Goal: Navigation & Orientation: Find specific page/section

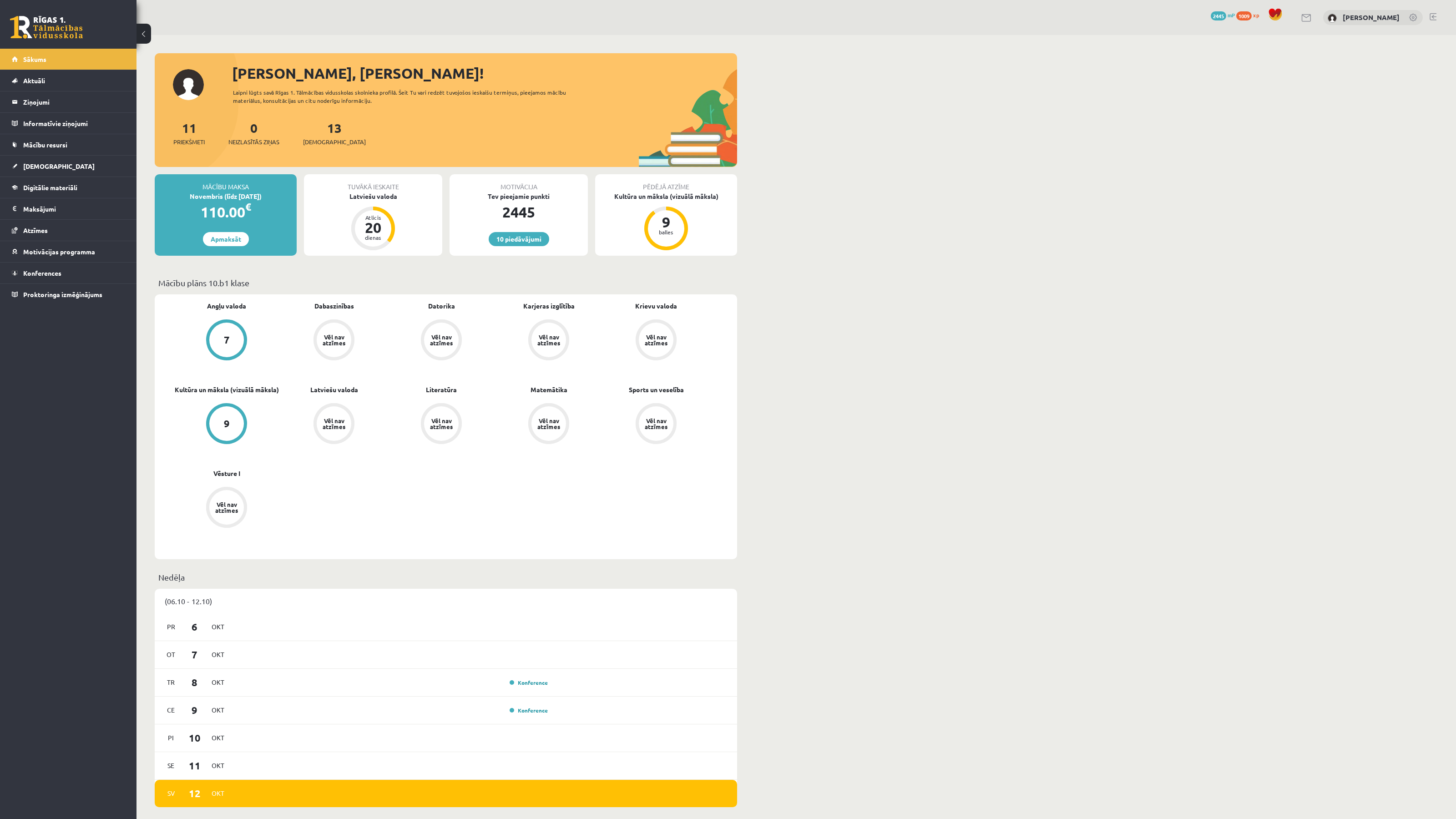
scroll to position [71, 0]
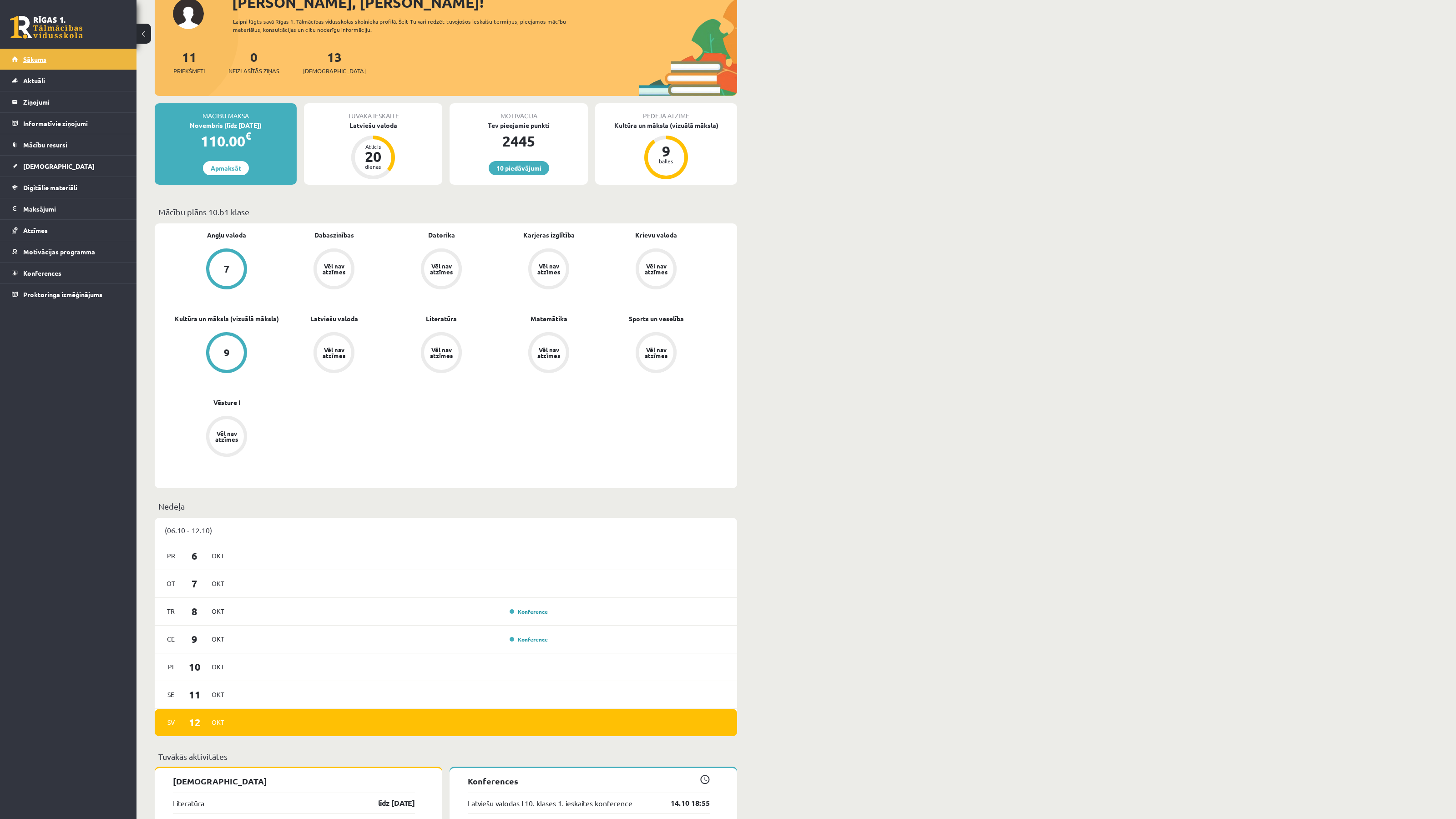
click at [40, 63] on link "Sākums" at bounding box center [68, 59] width 114 height 21
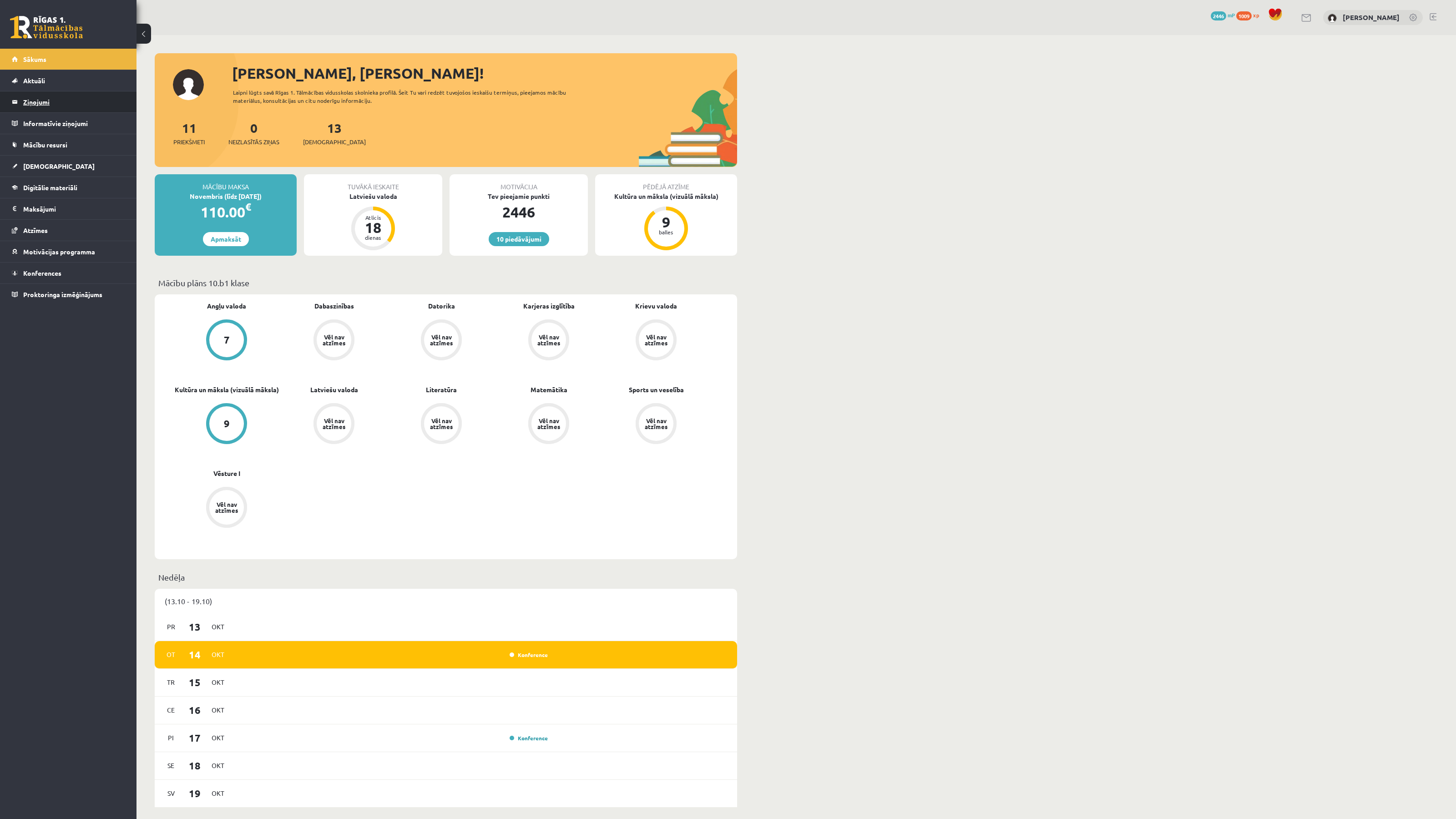
click at [51, 93] on legend "Ziņojumi 0" at bounding box center [74, 102] width 102 height 21
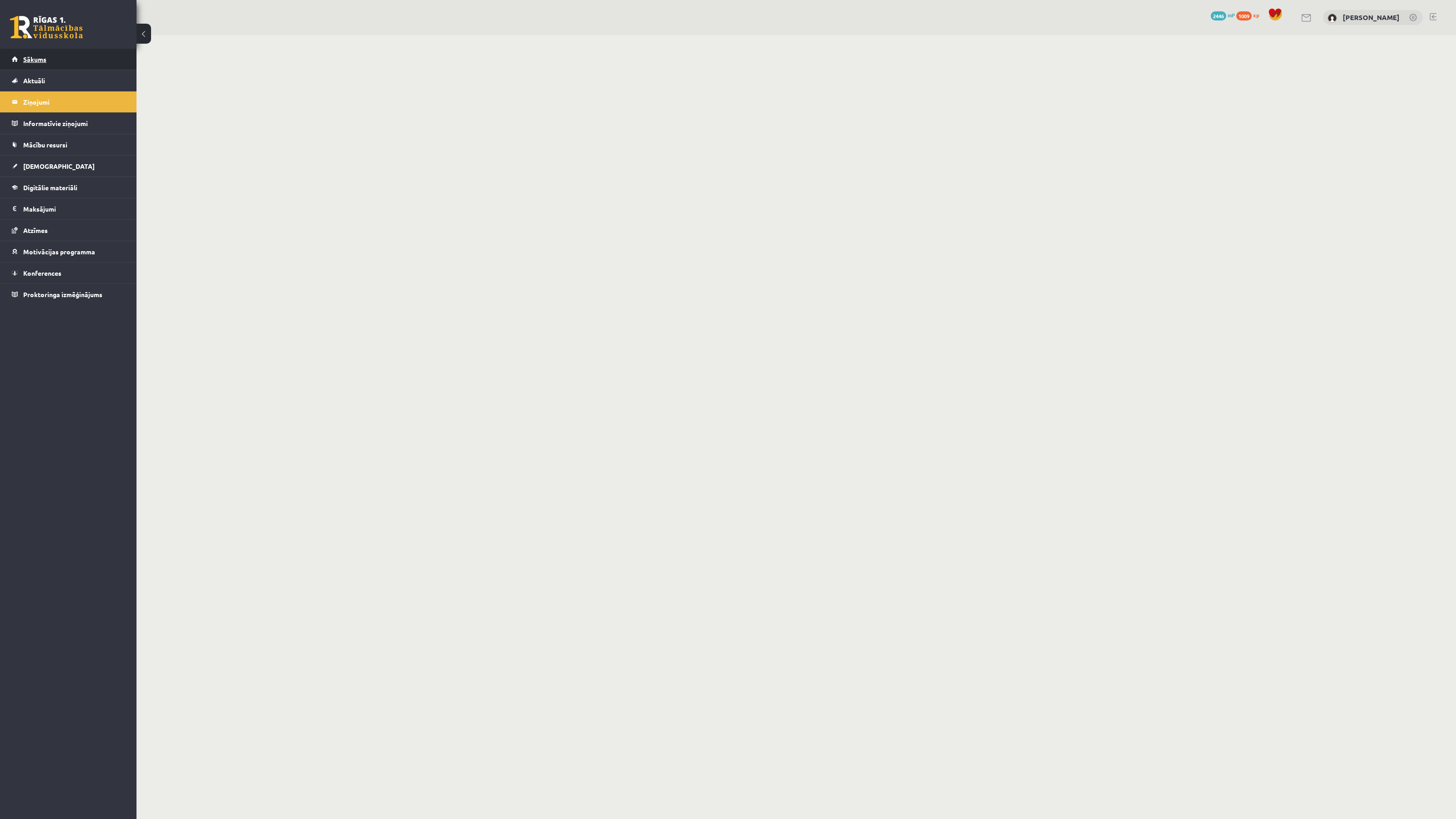
click at [42, 60] on span "Sākums" at bounding box center [35, 59] width 23 height 8
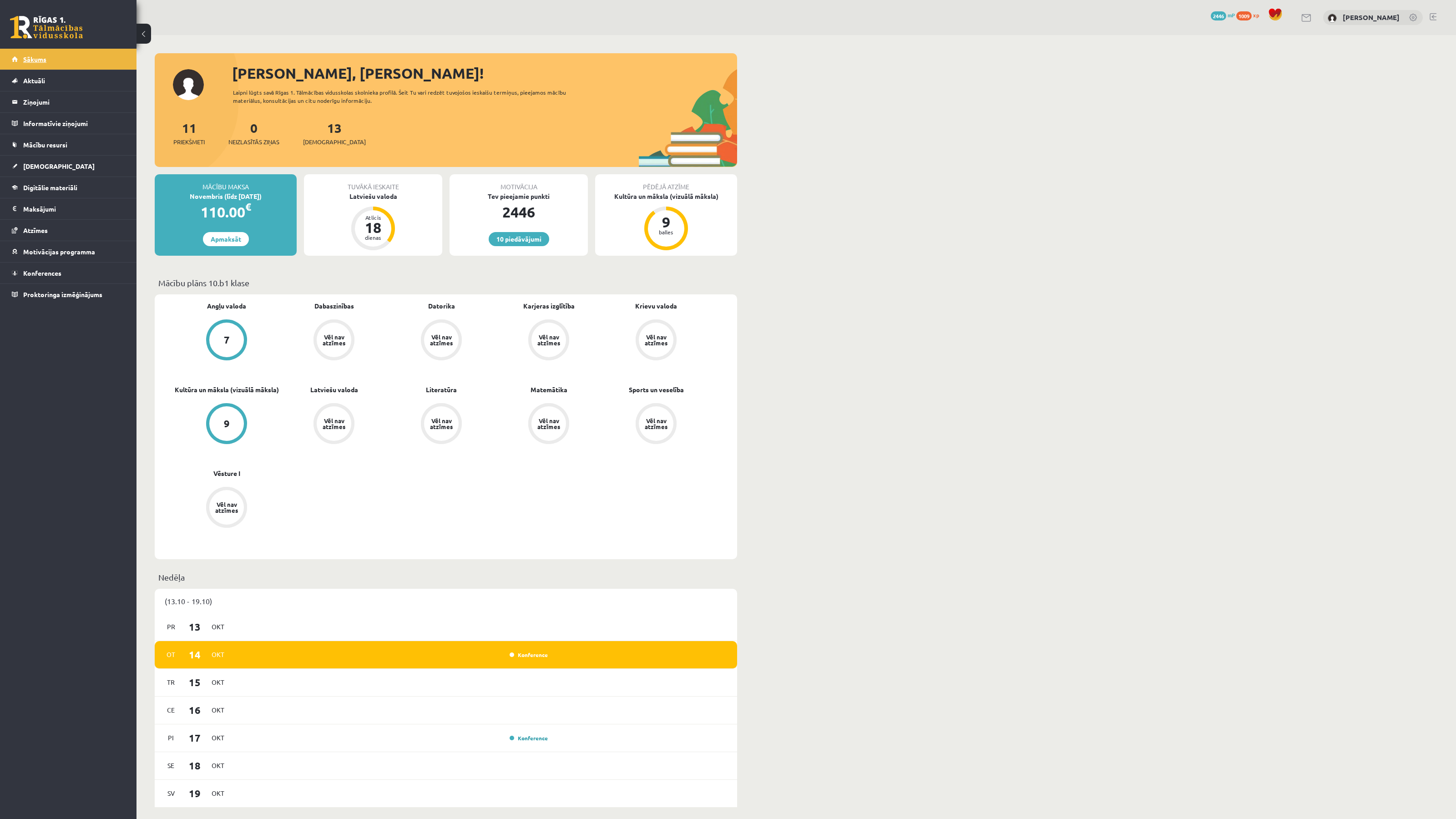
click at [21, 58] on link "Sākums" at bounding box center [68, 59] width 114 height 21
click at [60, 55] on link "Sākums" at bounding box center [68, 59] width 114 height 21
click at [18, 53] on link "Sākums" at bounding box center [68, 59] width 114 height 21
click at [214, 3] on div "10 Dāvanas 2446 mP 1009 xp Madara Dzidra Glīzde" at bounding box center [796, 17] width 1319 height 35
click at [54, 62] on link "Sākums" at bounding box center [68, 59] width 114 height 21
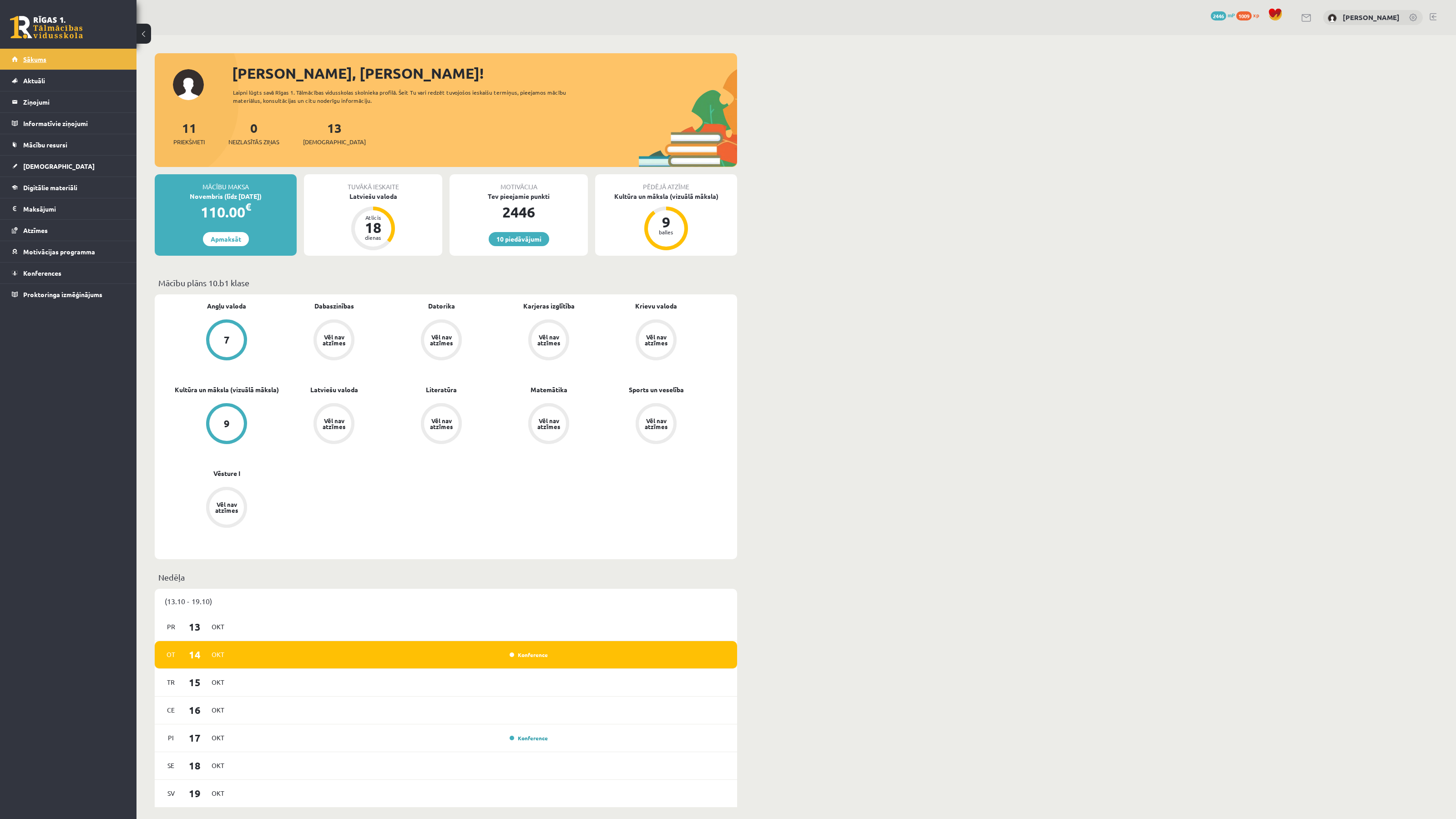
click at [95, 51] on link "Sākums" at bounding box center [68, 59] width 114 height 21
click at [51, 54] on link "Sākums" at bounding box center [68, 59] width 114 height 21
click at [59, 59] on link "Sākums" at bounding box center [68, 59] width 114 height 21
click at [27, 62] on span "Sākums" at bounding box center [35, 59] width 23 height 8
click at [35, 64] on link "Sākums" at bounding box center [68, 59] width 114 height 21
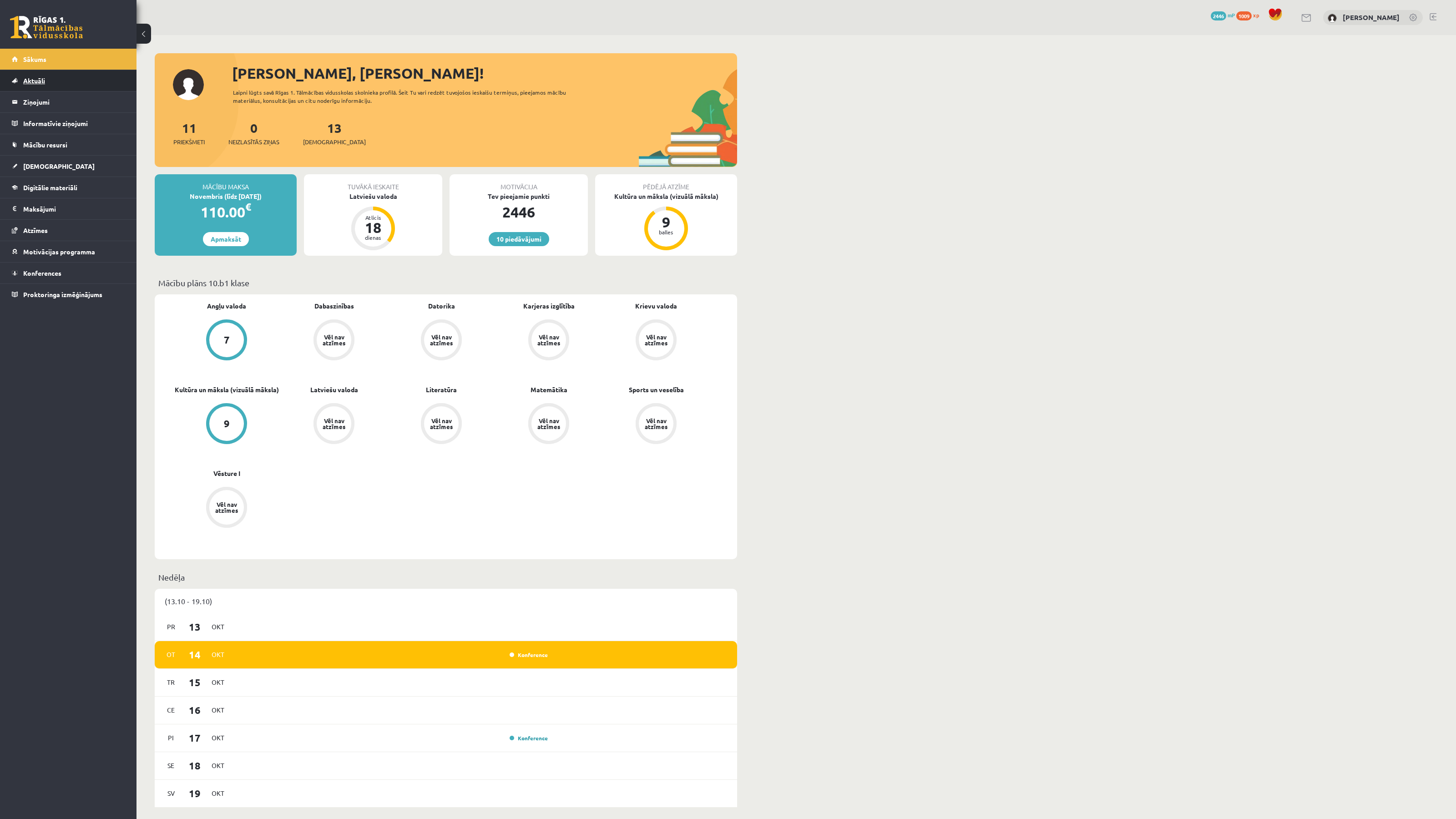
click at [61, 72] on link "Aktuāli" at bounding box center [68, 80] width 114 height 21
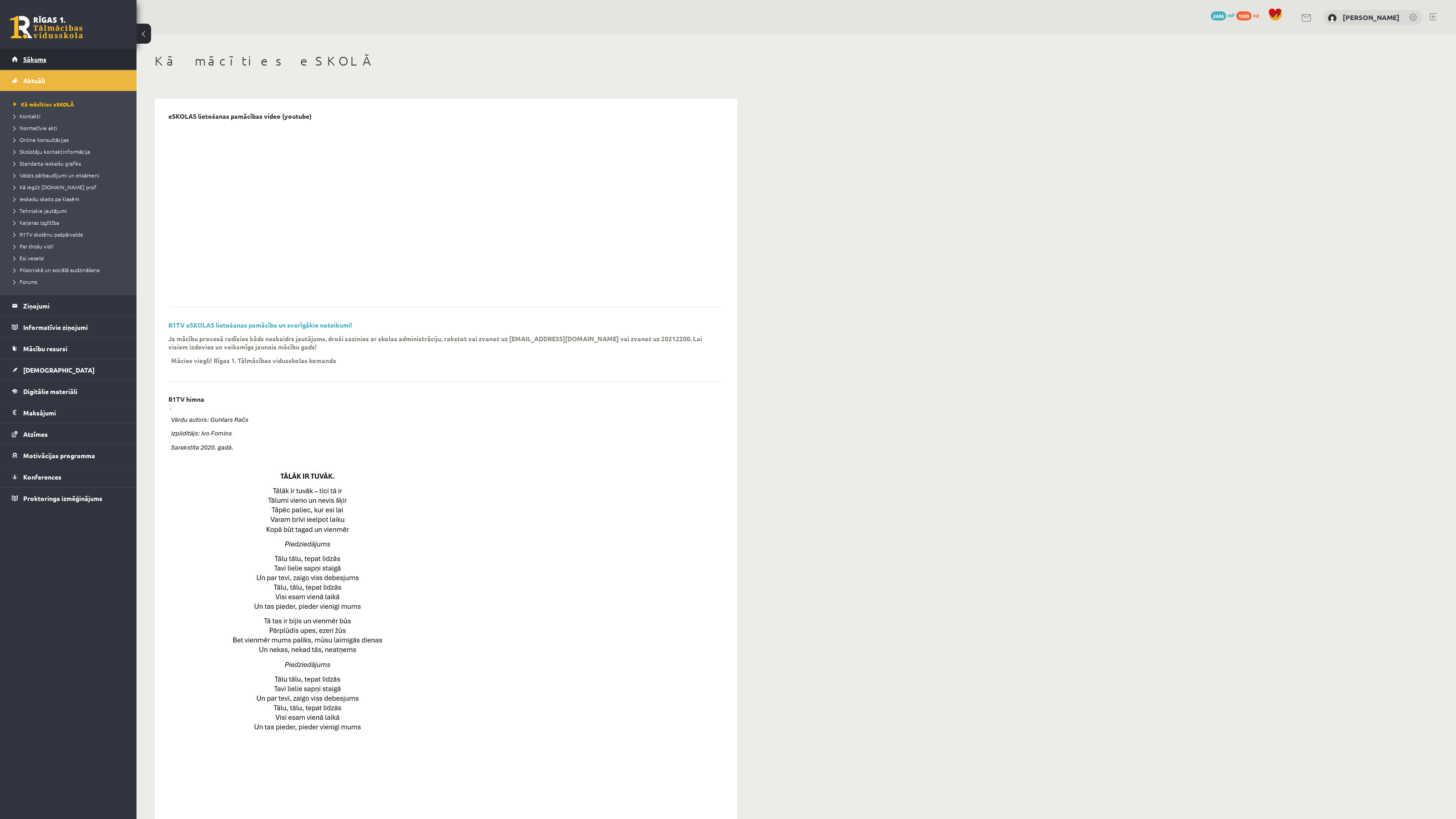
click at [42, 63] on link "Sākums" at bounding box center [68, 59] width 114 height 21
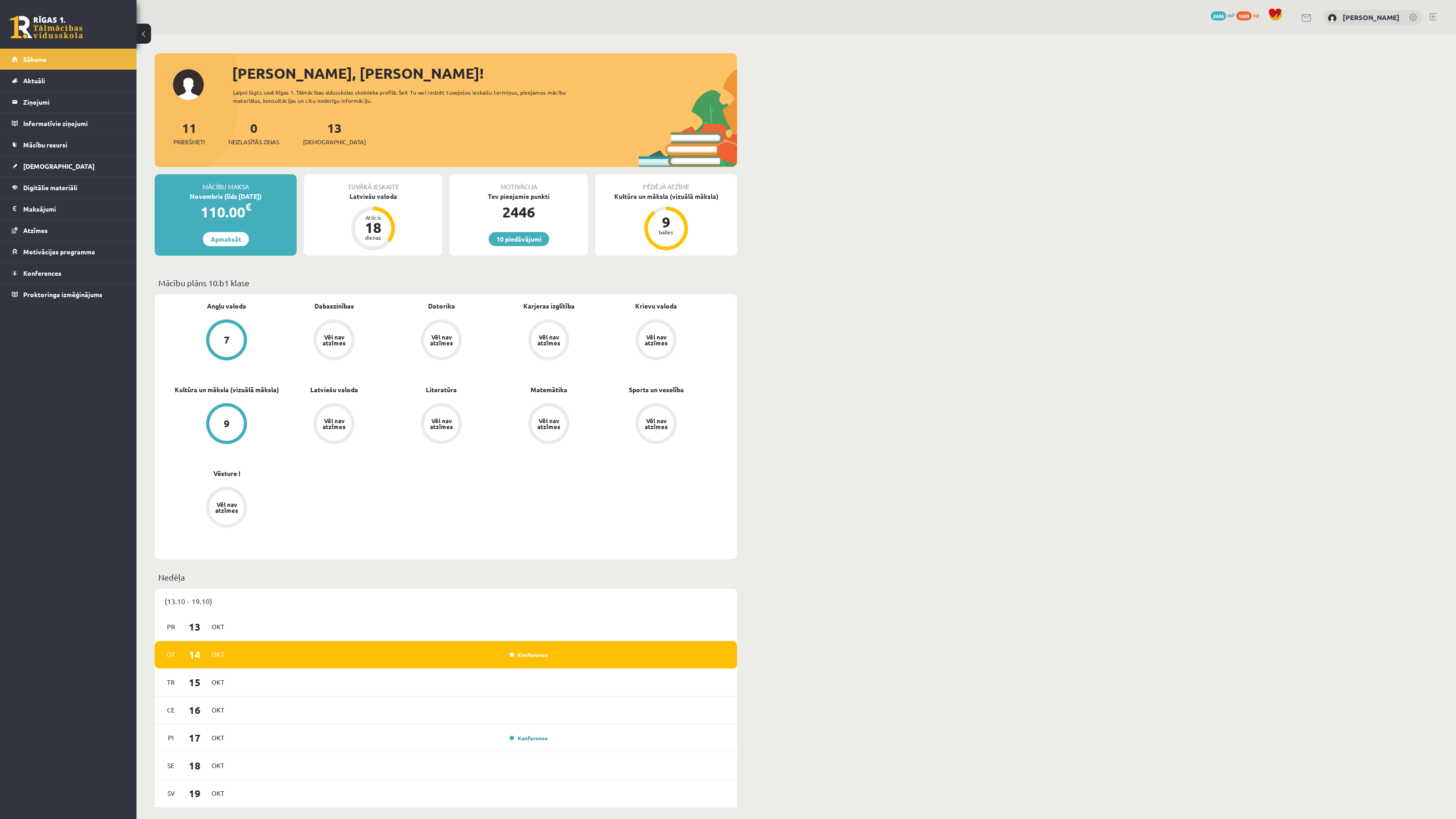
click at [784, 302] on div "[PERSON_NAME], [PERSON_NAME]! Laipni lūgts savā Rīgas 1. Tālmācības vidusskolas…" at bounding box center [796, 805] width 1319 height 1541
click at [28, 59] on span "Sākums" at bounding box center [35, 59] width 23 height 8
click at [885, 281] on div "Sveika, Madara Dzidra! Laipni lūgts savā Rīgas 1. Tālmācības vidusskolas skolni…" at bounding box center [796, 805] width 1319 height 1541
click at [60, 107] on legend "Ziņojumi 0" at bounding box center [74, 102] width 102 height 21
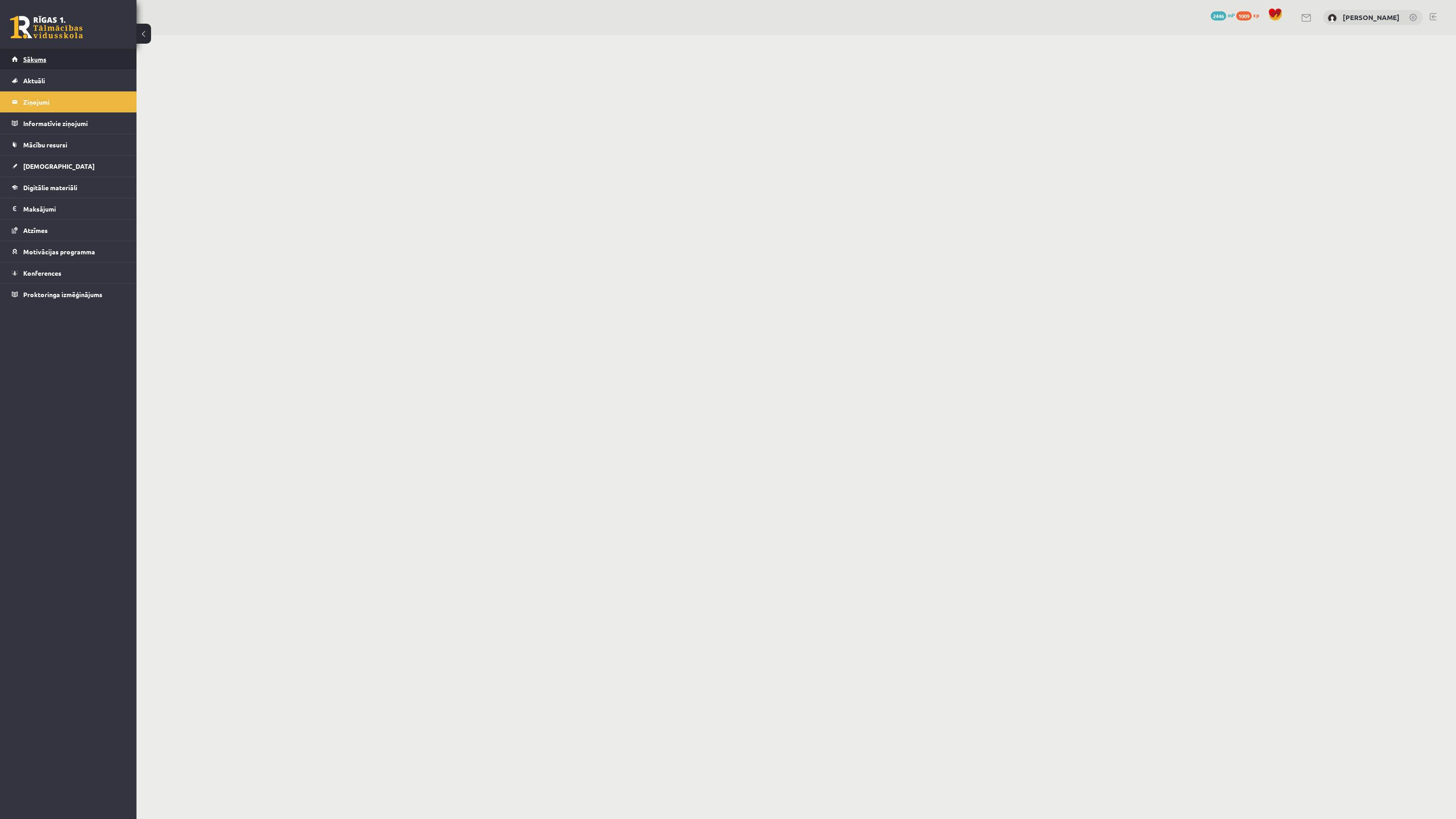
click at [39, 62] on span "Sākums" at bounding box center [35, 59] width 23 height 8
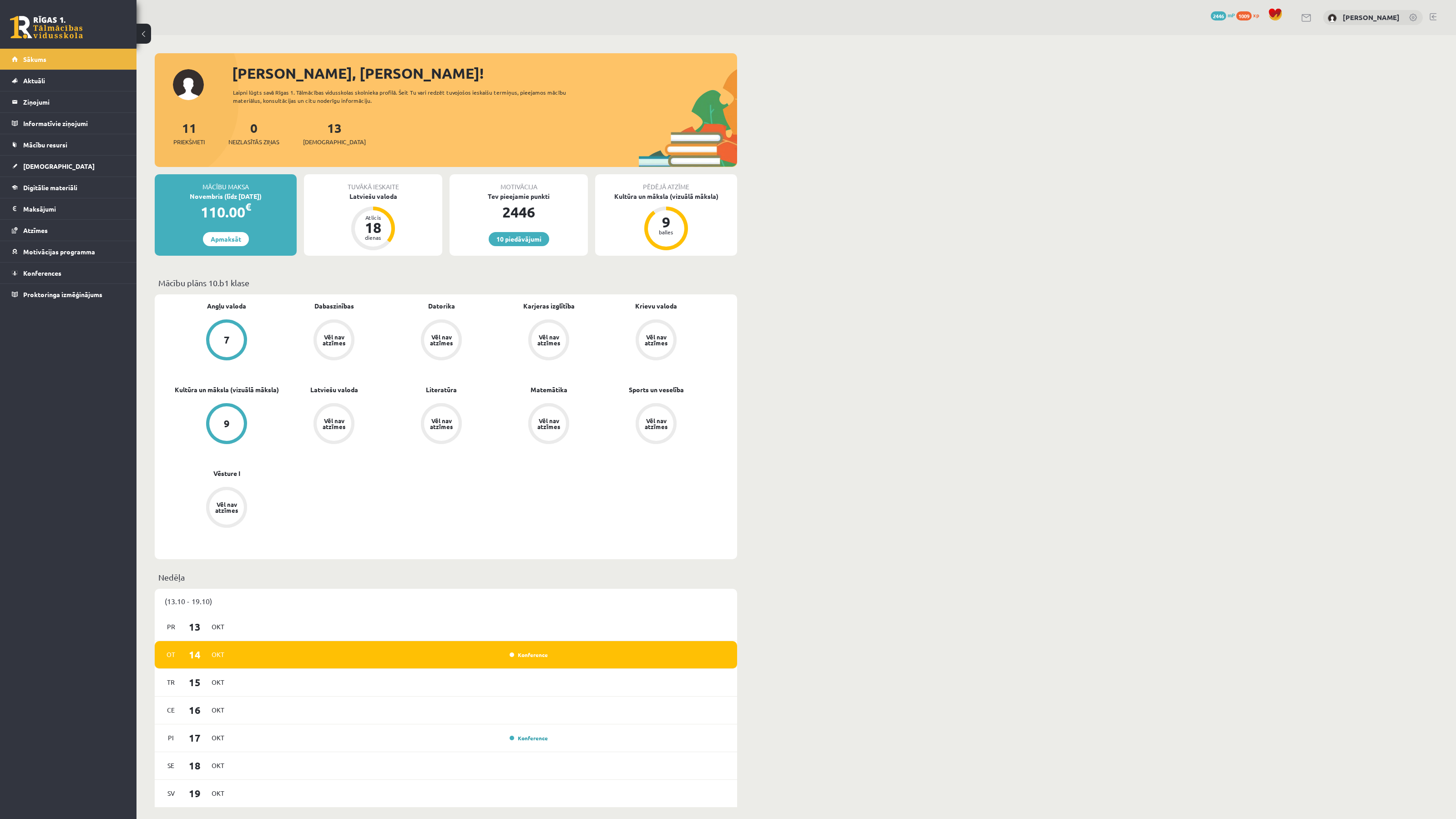
click at [946, 368] on div "[PERSON_NAME], [PERSON_NAME]! Laipni lūgts savā Rīgas 1. Tālmācības vidusskolas…" at bounding box center [796, 805] width 1319 height 1541
click at [39, 82] on span "Aktuāli" at bounding box center [34, 80] width 22 height 8
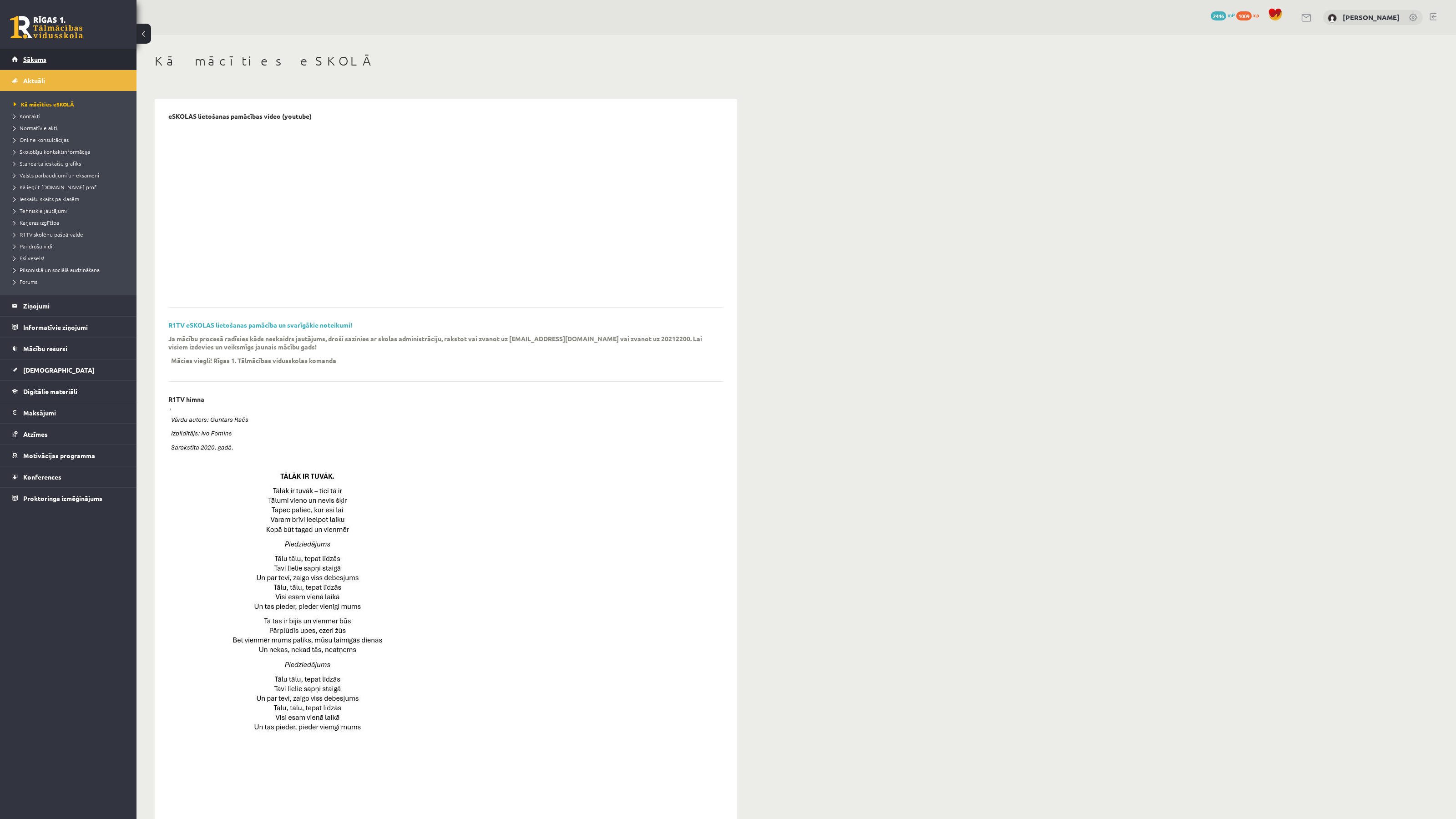
click at [19, 62] on link "Sākums" at bounding box center [68, 59] width 114 height 21
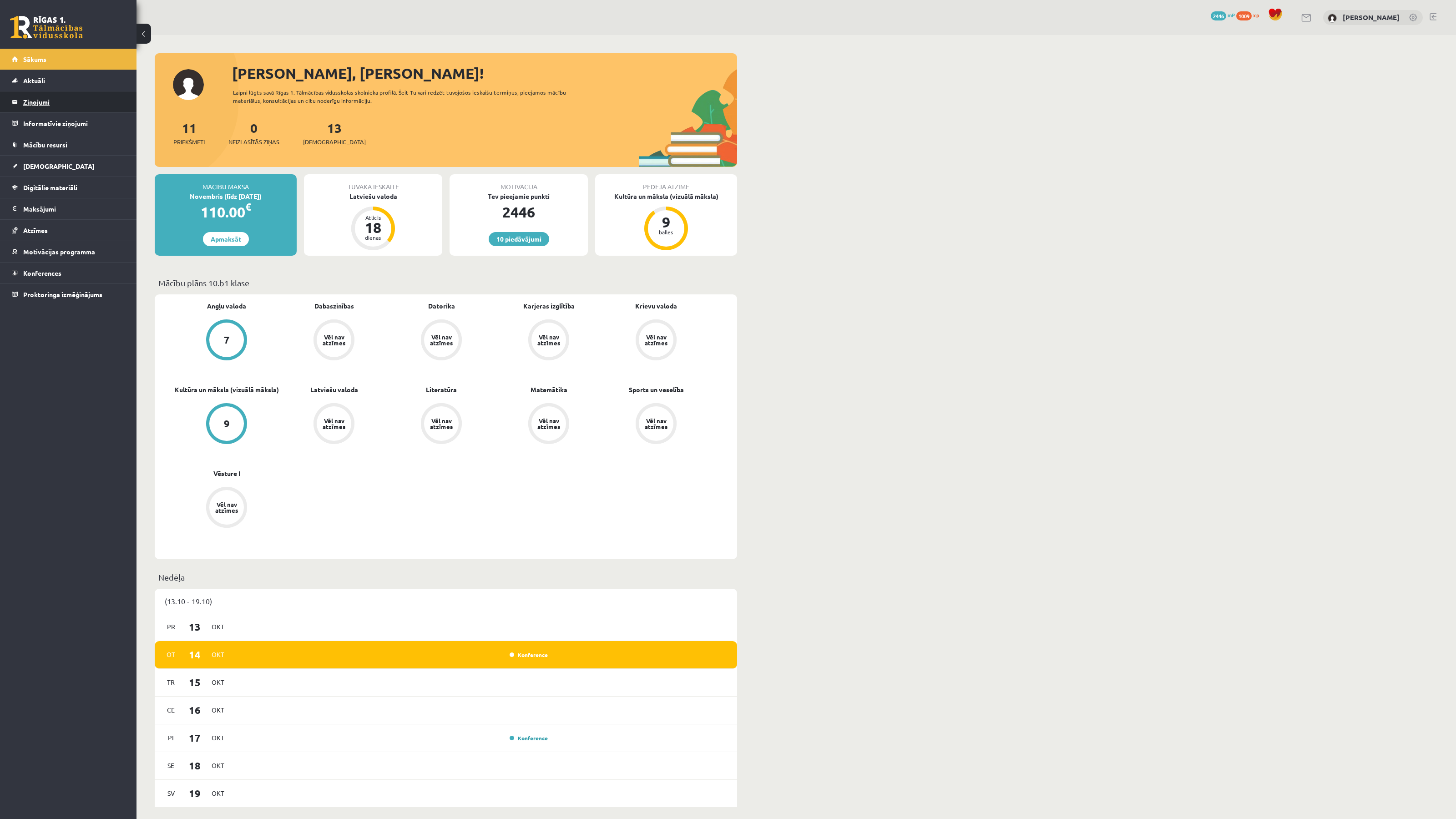
click at [42, 100] on legend "Ziņojumi 0" at bounding box center [74, 102] width 102 height 21
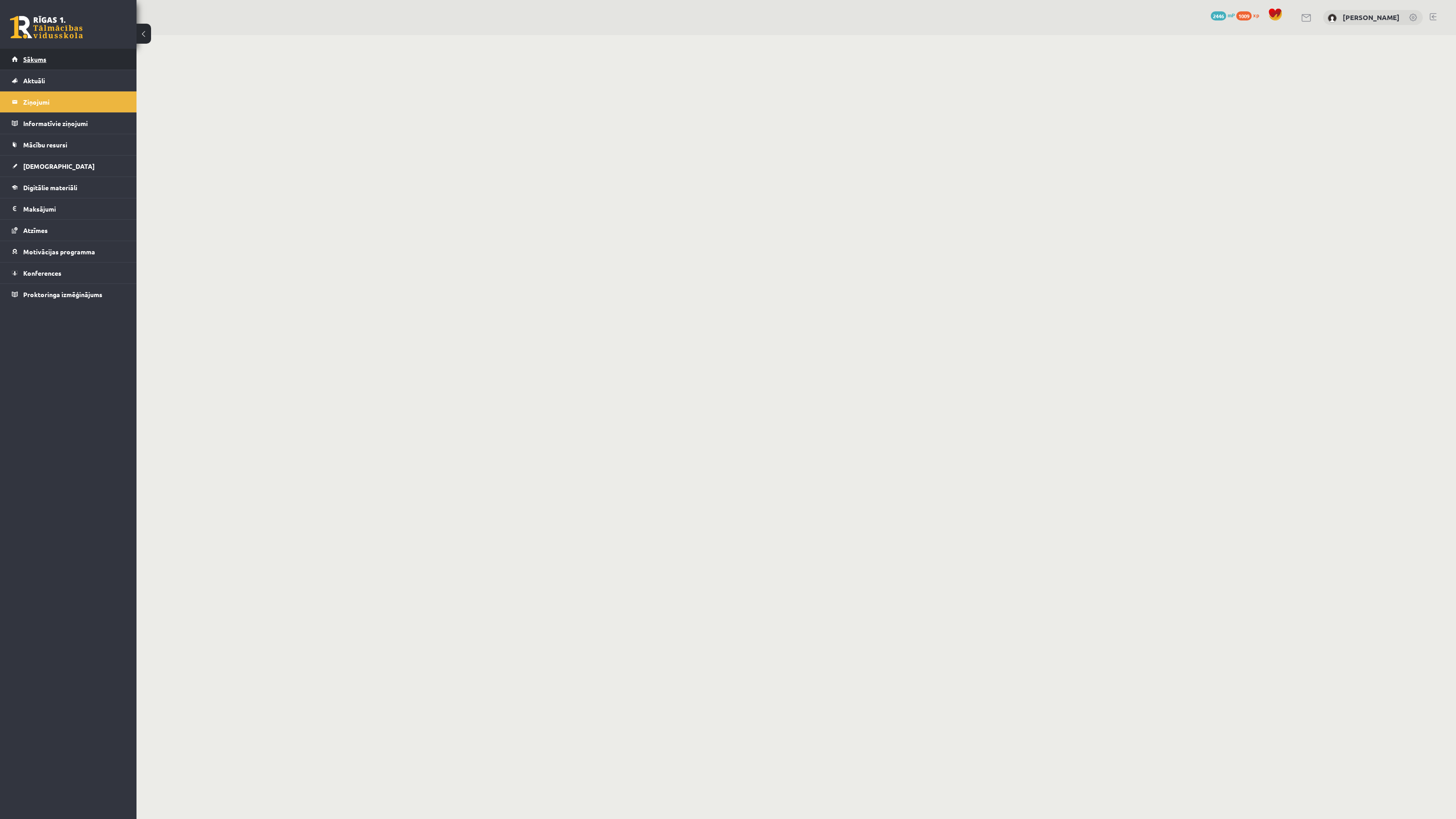
click at [38, 59] on span "Sākums" at bounding box center [35, 59] width 23 height 8
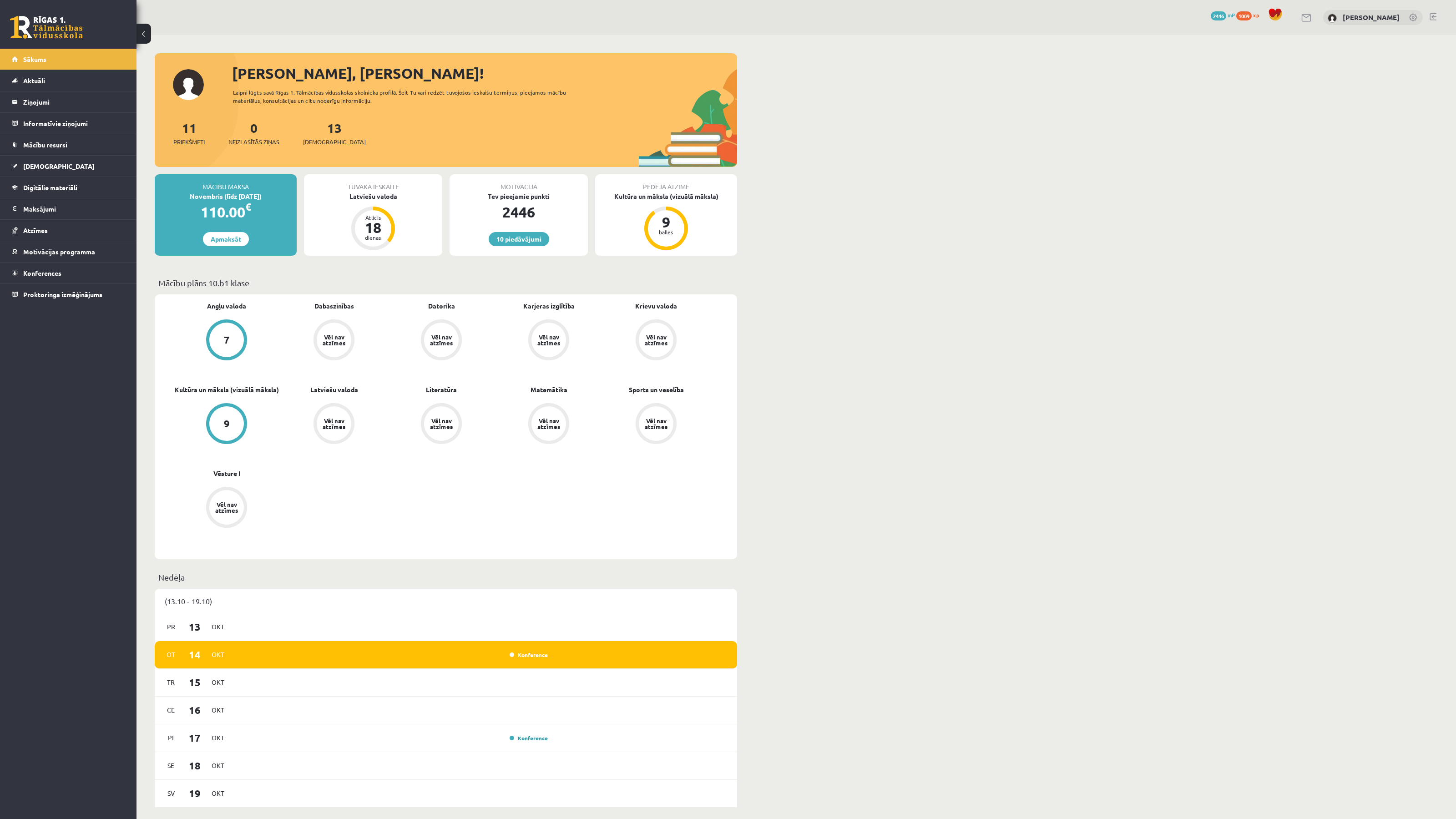
click at [876, 241] on div "Sveika, Madara Dzidra! Laipni lūgts savā Rīgas 1. Tālmācības vidusskolas skolni…" at bounding box center [796, 805] width 1319 height 1541
click at [33, 60] on span "Sākums" at bounding box center [35, 59] width 23 height 8
click at [58, 86] on link "Aktuāli" at bounding box center [68, 80] width 114 height 21
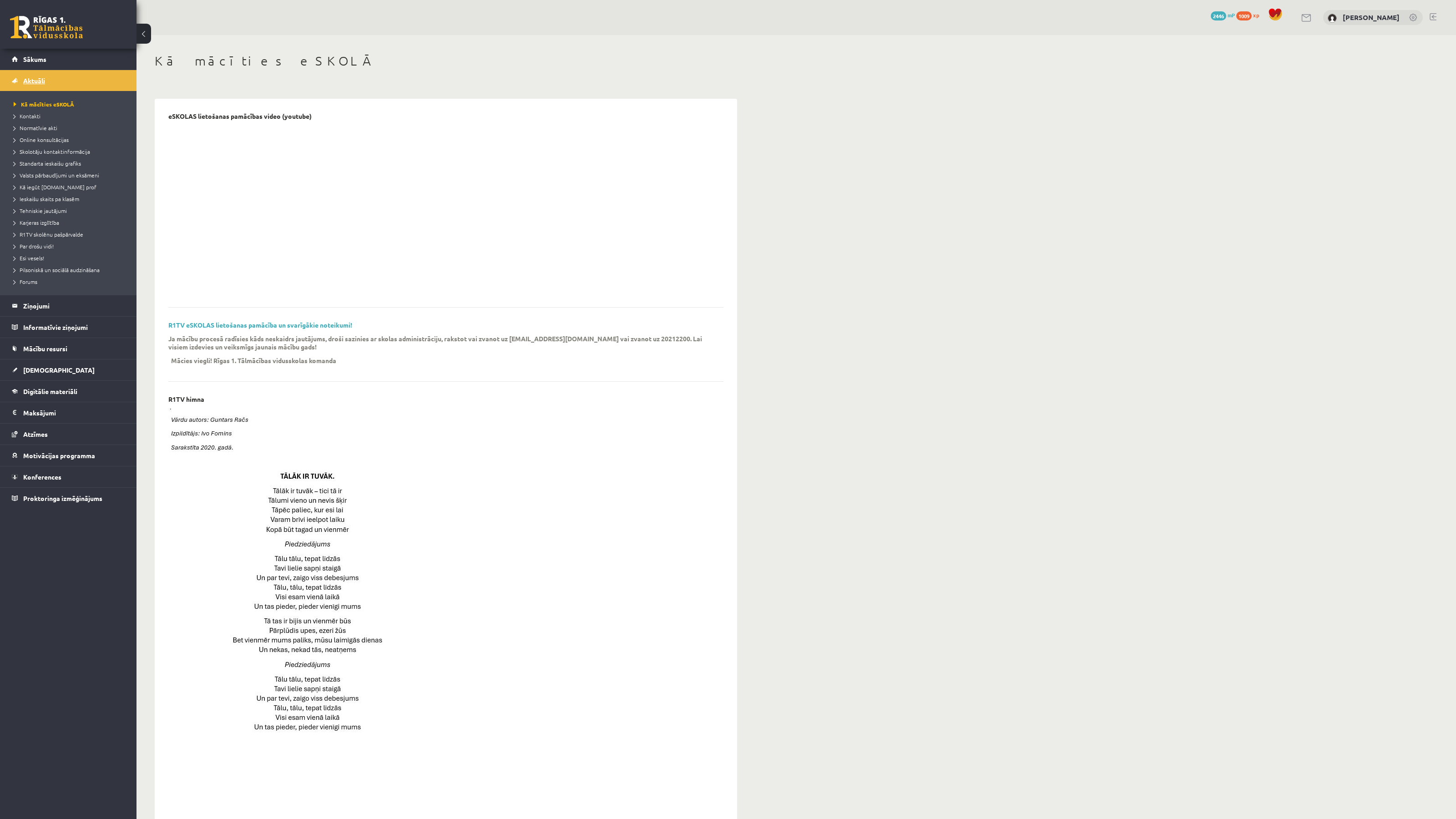
click at [56, 72] on link "Aktuāli" at bounding box center [68, 80] width 114 height 21
click at [52, 64] on link "Sākums" at bounding box center [68, 59] width 114 height 21
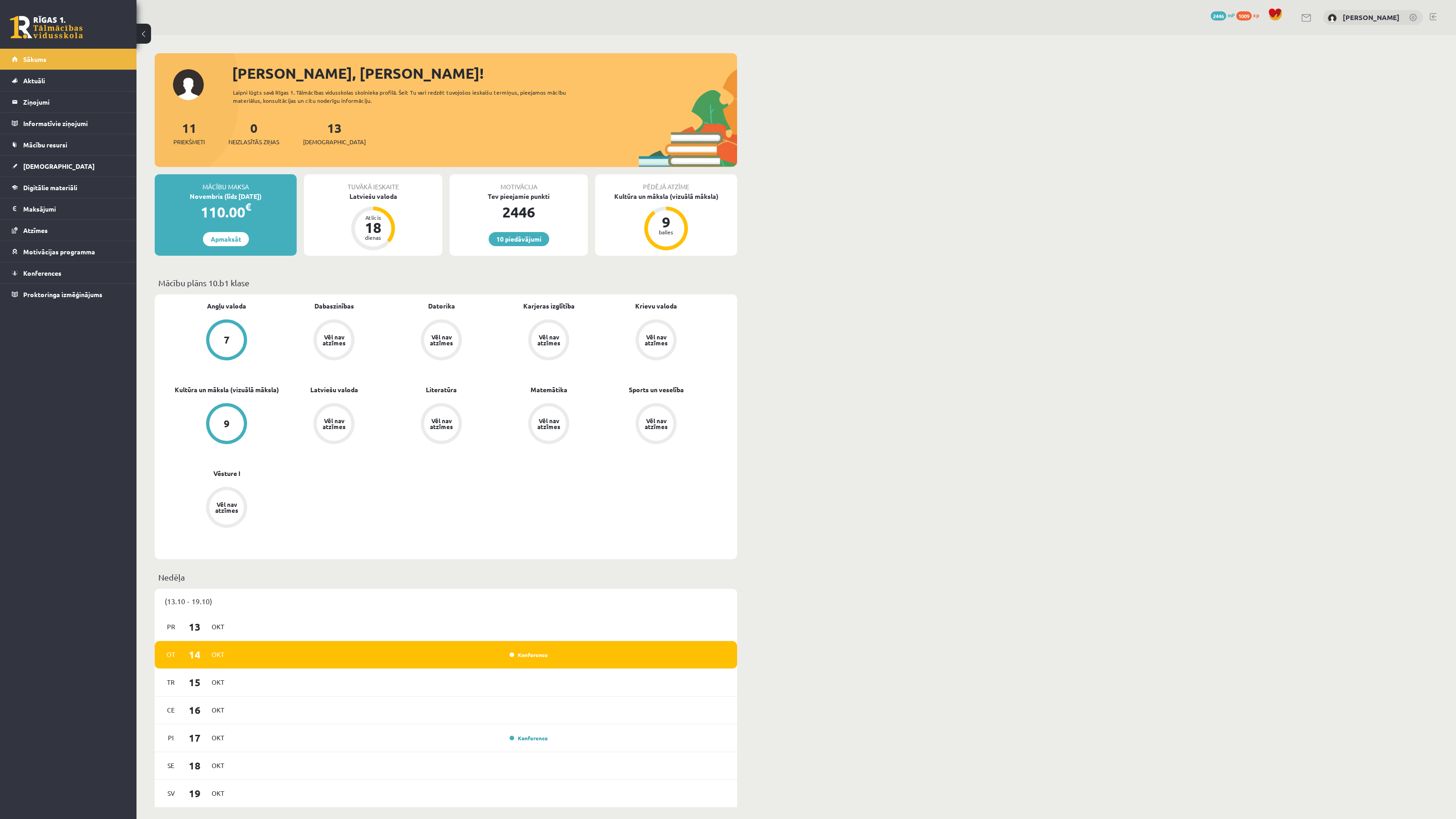
click at [837, 282] on div "Sveika, Madara Dzidra! Laipni lūgts savā Rīgas 1. Tālmācības vidusskolas skolni…" at bounding box center [796, 805] width 1319 height 1541
click at [73, 128] on legend "Informatīvie ziņojumi 0" at bounding box center [74, 123] width 102 height 21
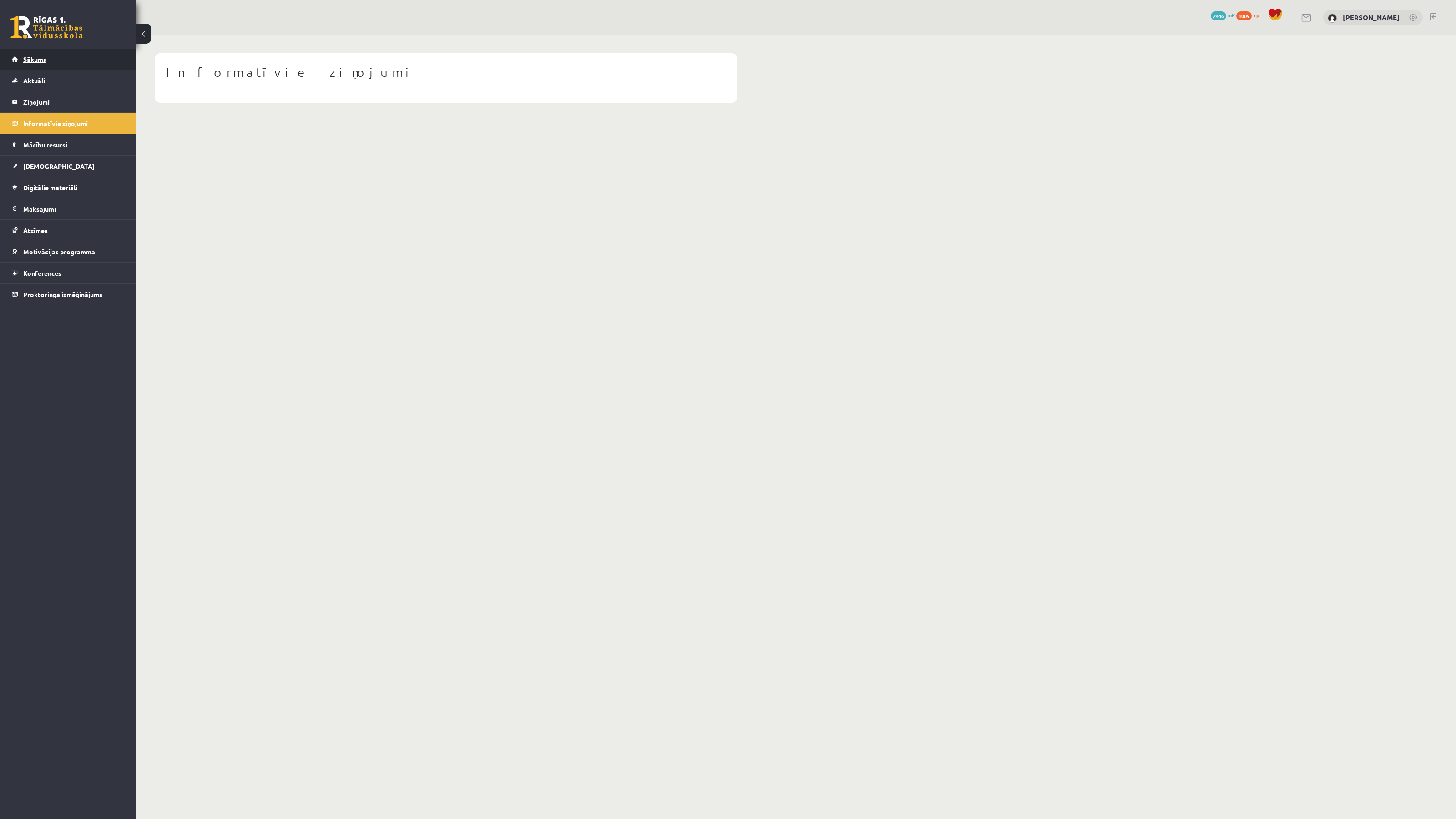
click at [49, 64] on link "Sākums" at bounding box center [68, 59] width 114 height 21
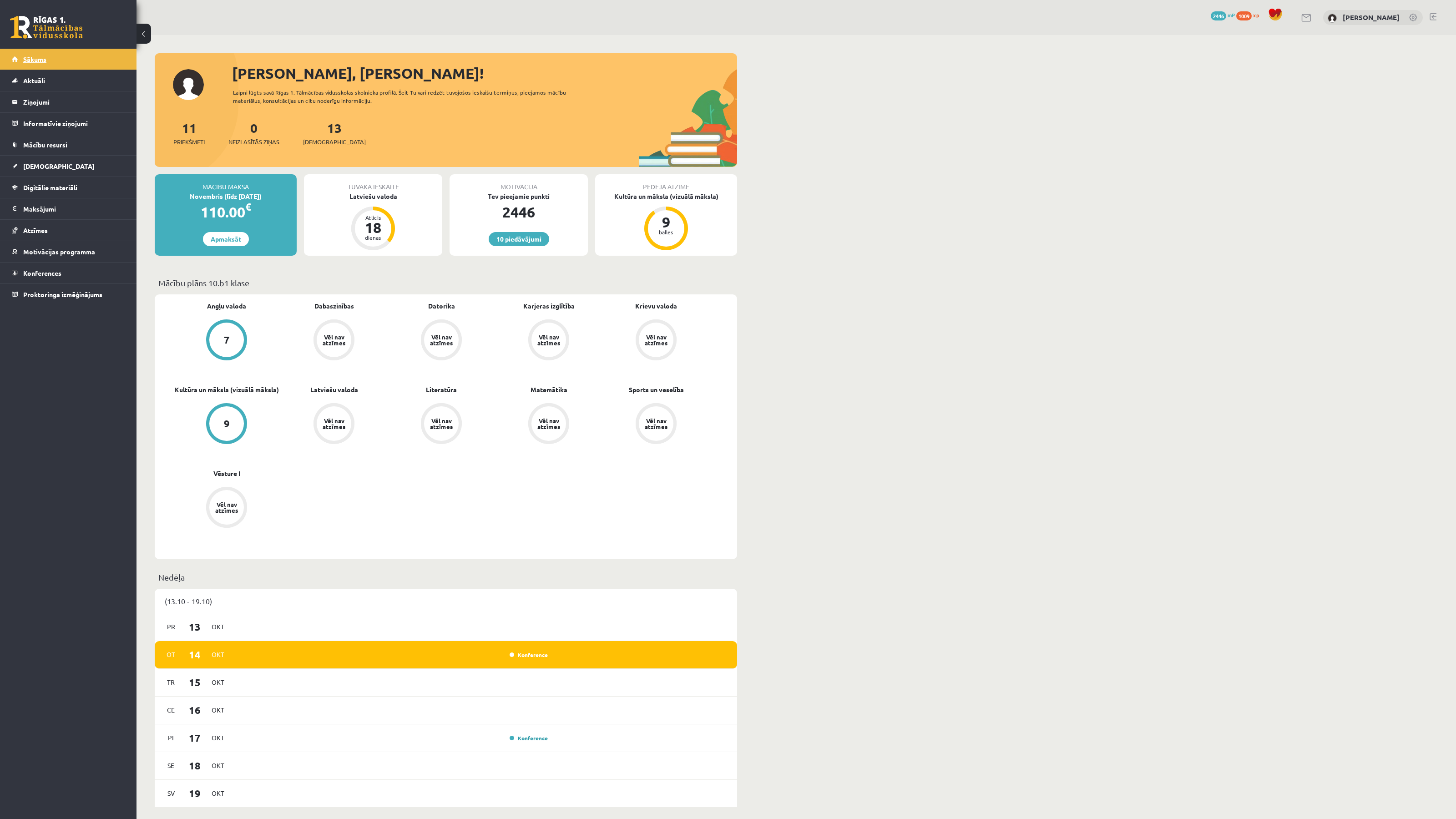
click at [49, 59] on link "Sākums" at bounding box center [68, 59] width 114 height 21
click at [59, 76] on link "Aktuāli" at bounding box center [68, 80] width 114 height 21
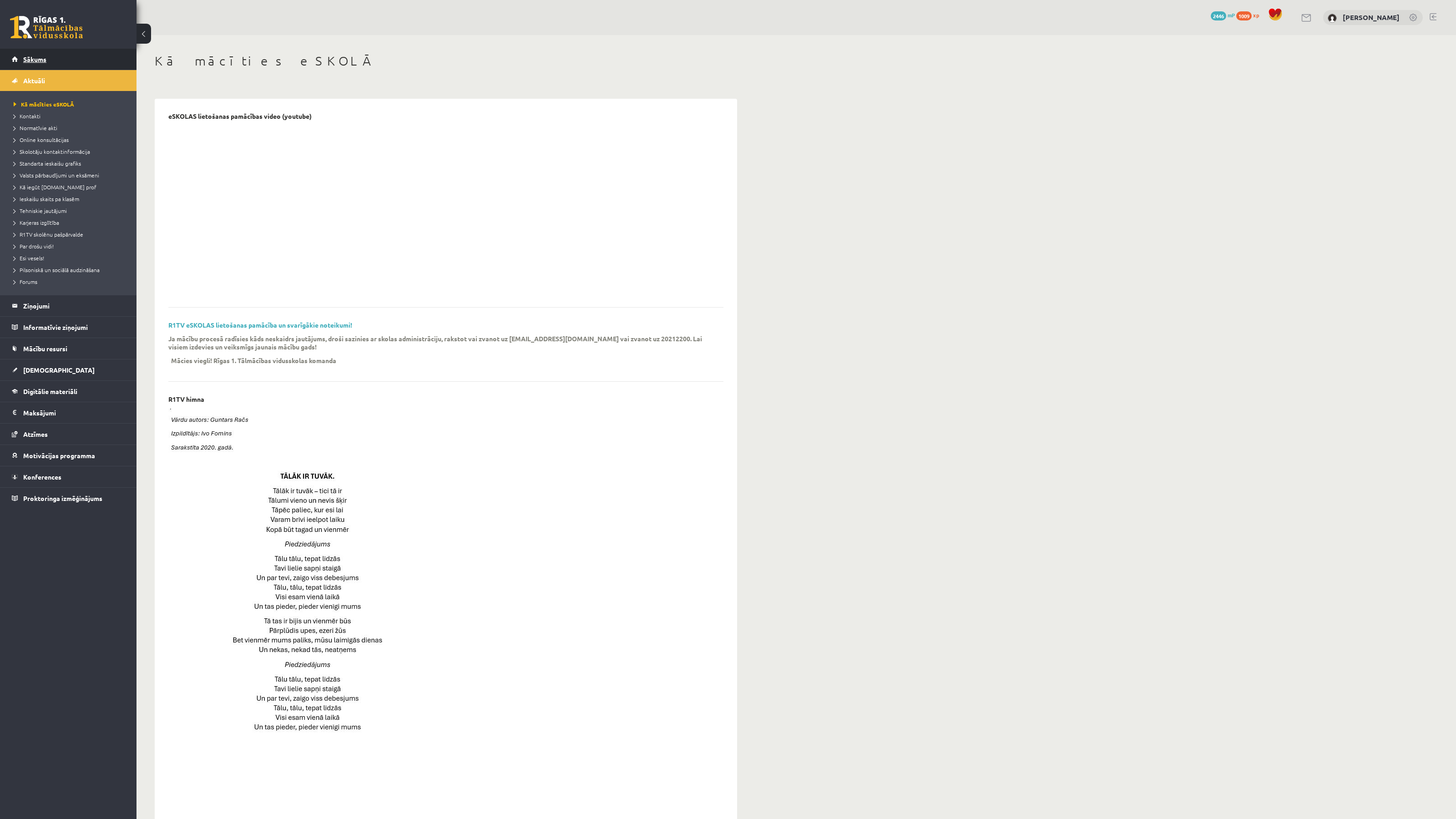
click at [55, 59] on link "Sākums" at bounding box center [68, 59] width 114 height 21
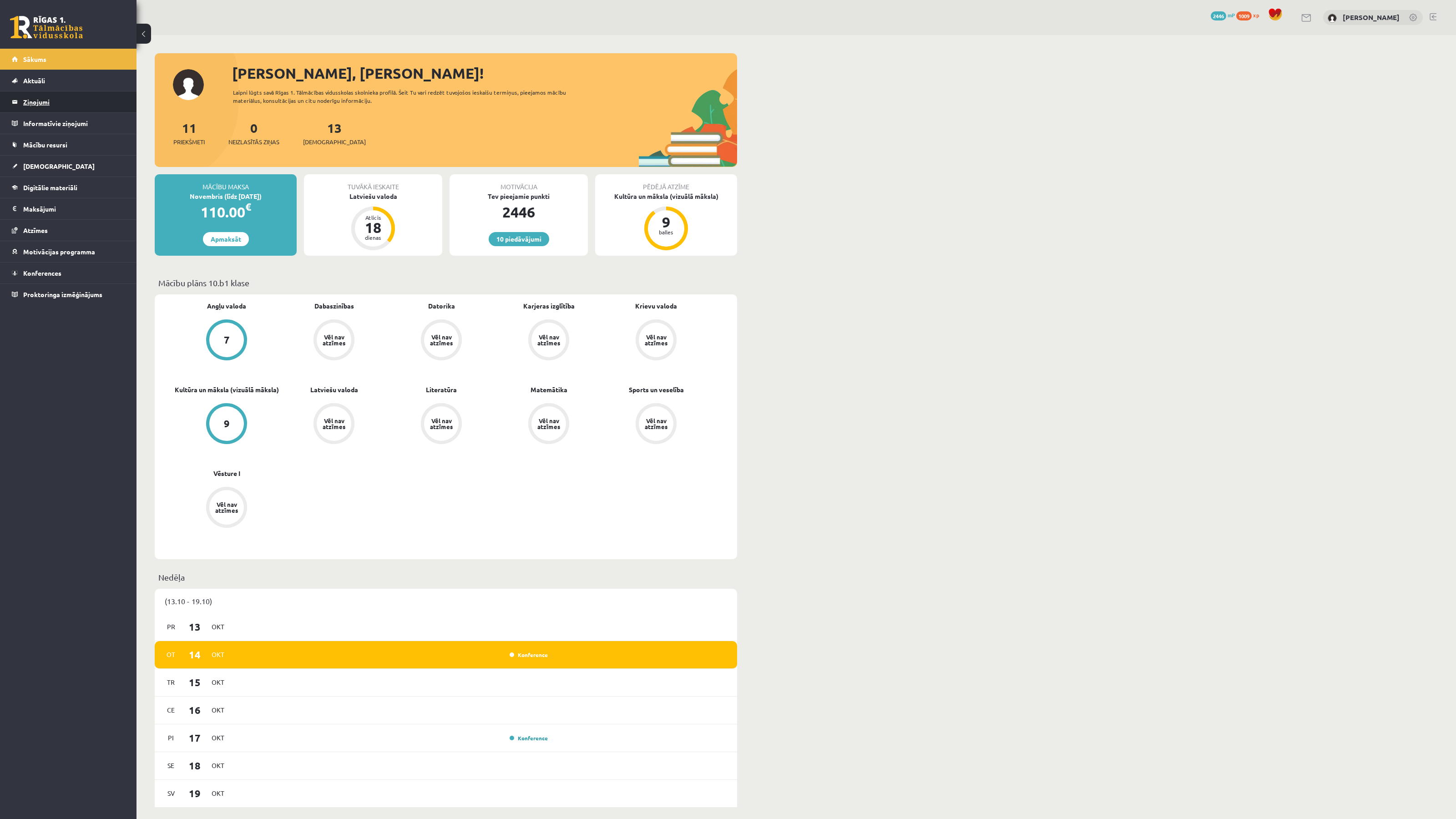
click at [42, 106] on legend "Ziņojumi 0" at bounding box center [74, 102] width 102 height 21
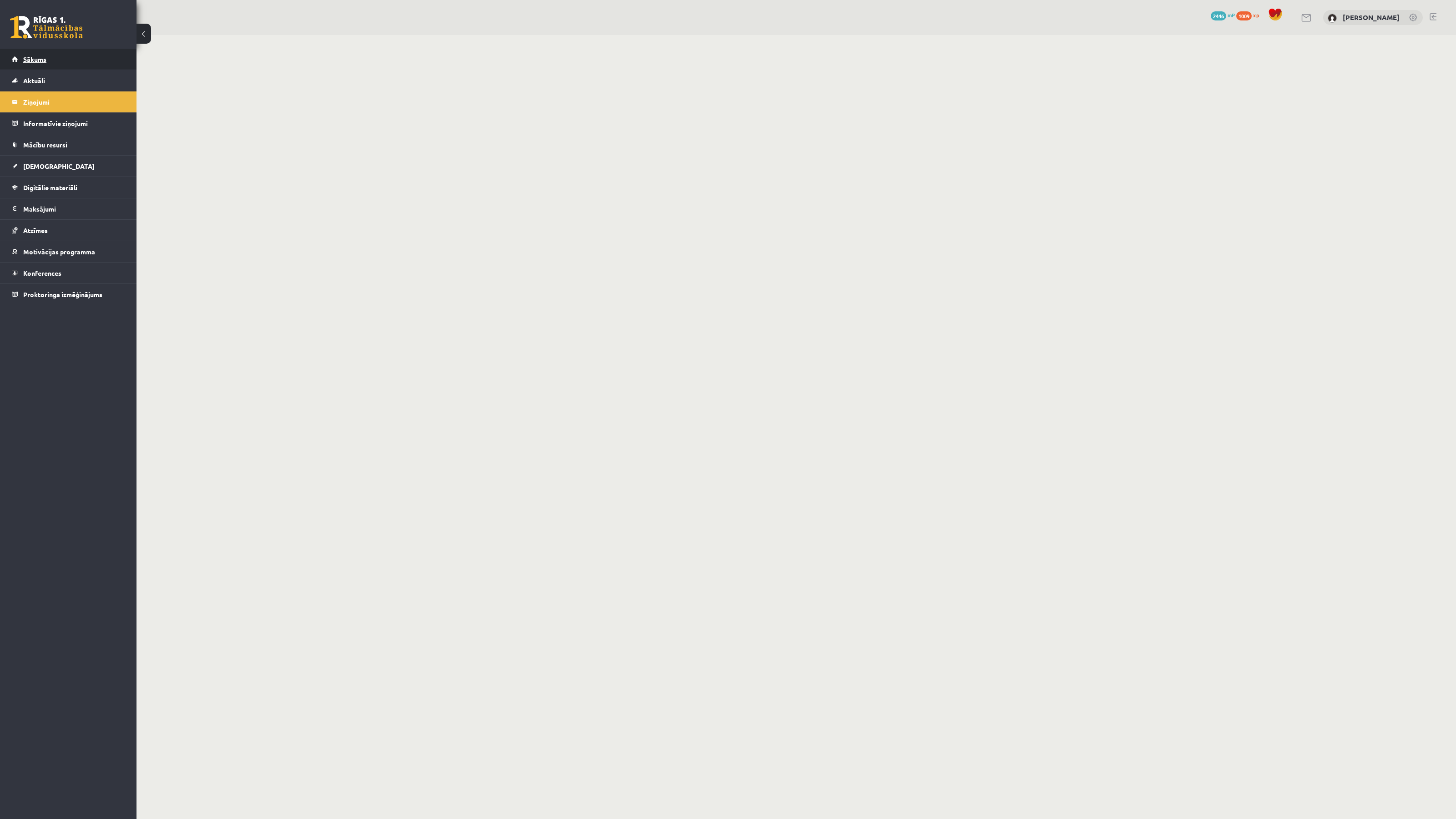
click at [47, 61] on link "Sākums" at bounding box center [68, 59] width 114 height 21
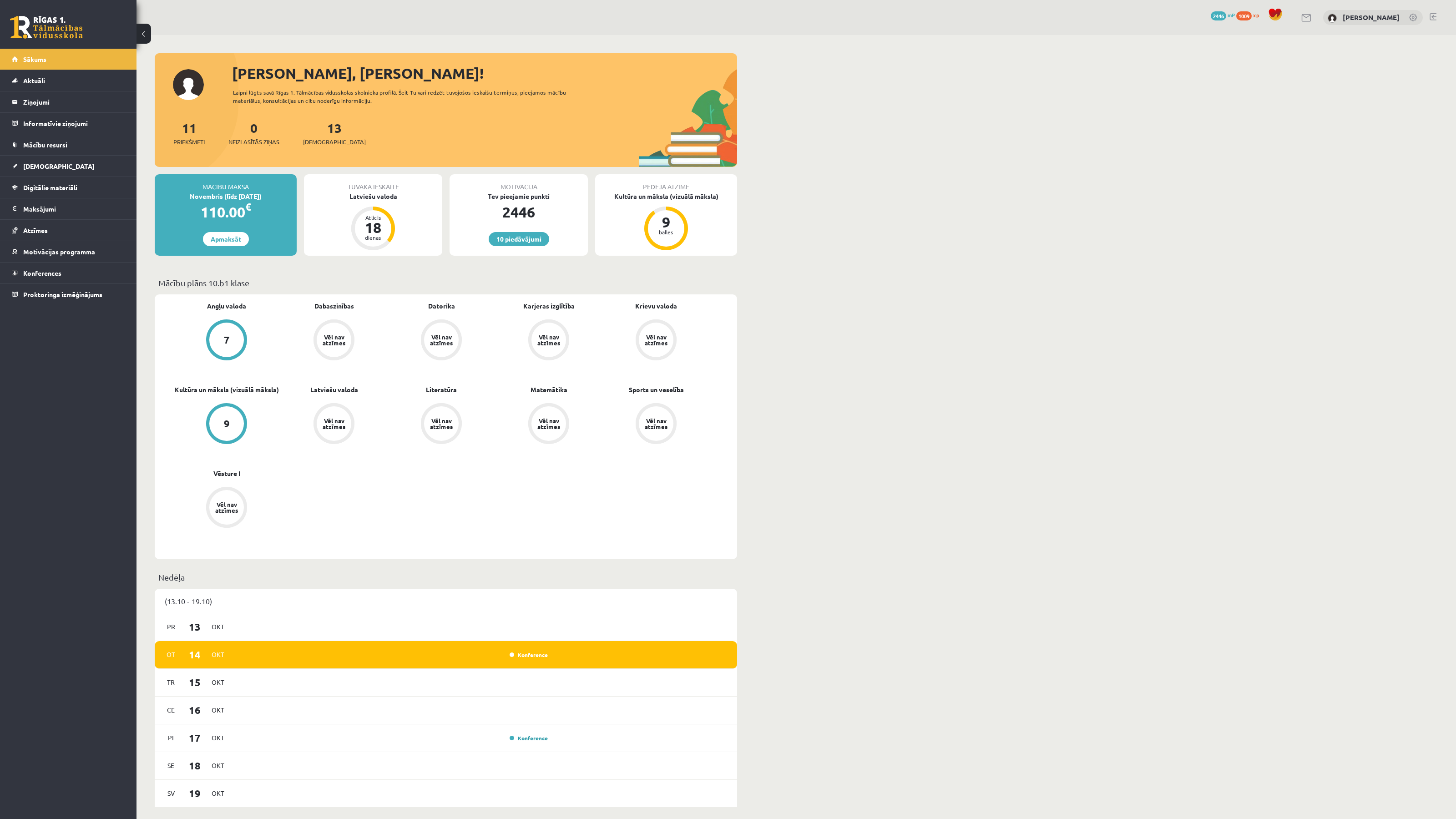
click at [806, 320] on div "[PERSON_NAME], [PERSON_NAME]! Laipni lūgts savā Rīgas 1. Tālmācības vidusskolas…" at bounding box center [796, 805] width 1319 height 1541
